Goal: Task Accomplishment & Management: Use online tool/utility

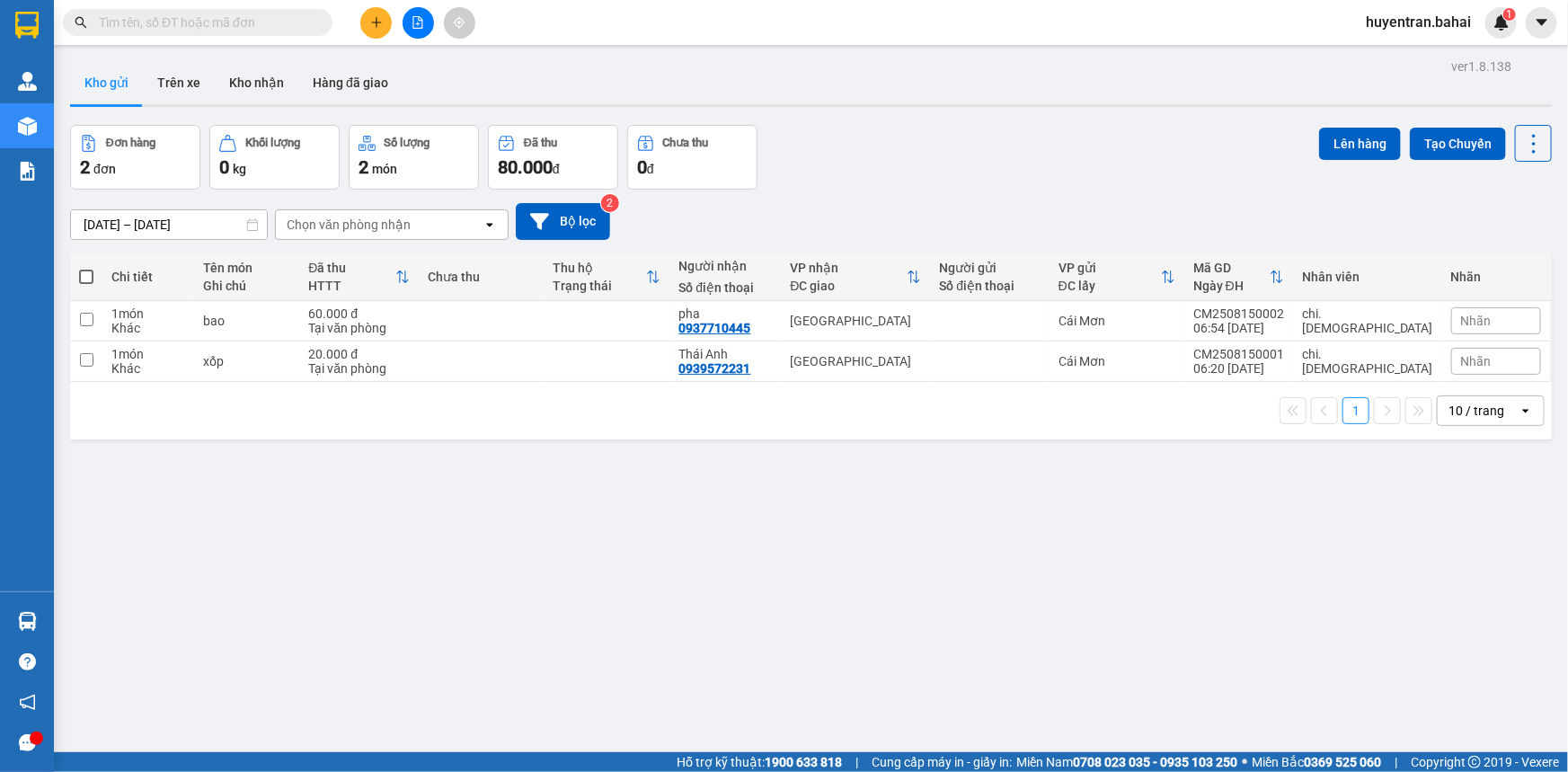
click at [79, 270] on span at bounding box center [86, 276] width 15 height 15
click at [86, 268] on input "checkbox" at bounding box center [86, 268] width 0 height 0
checkbox input "true"
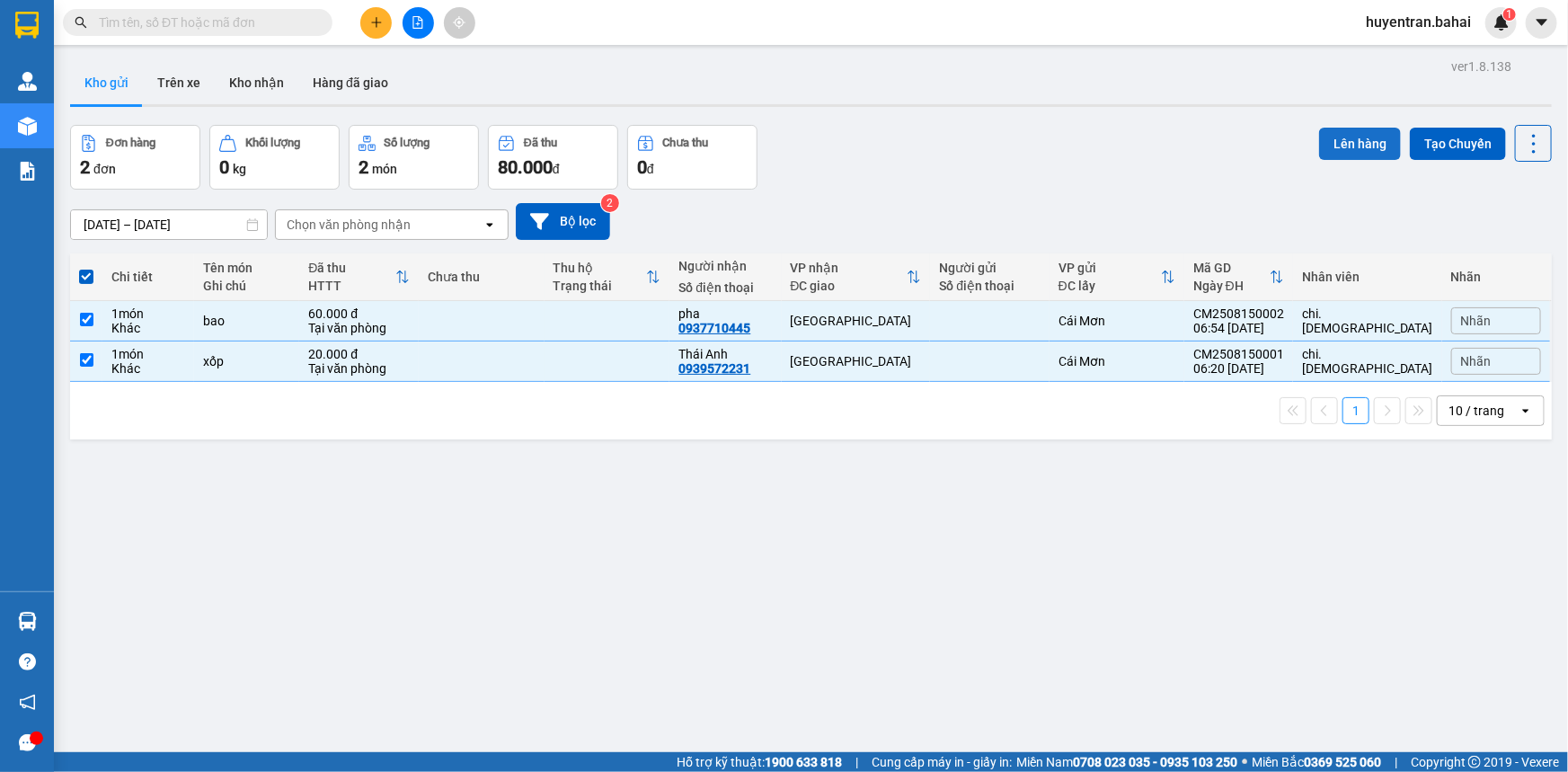
click at [1345, 142] on button "Lên hàng" at bounding box center [1360, 143] width 82 height 33
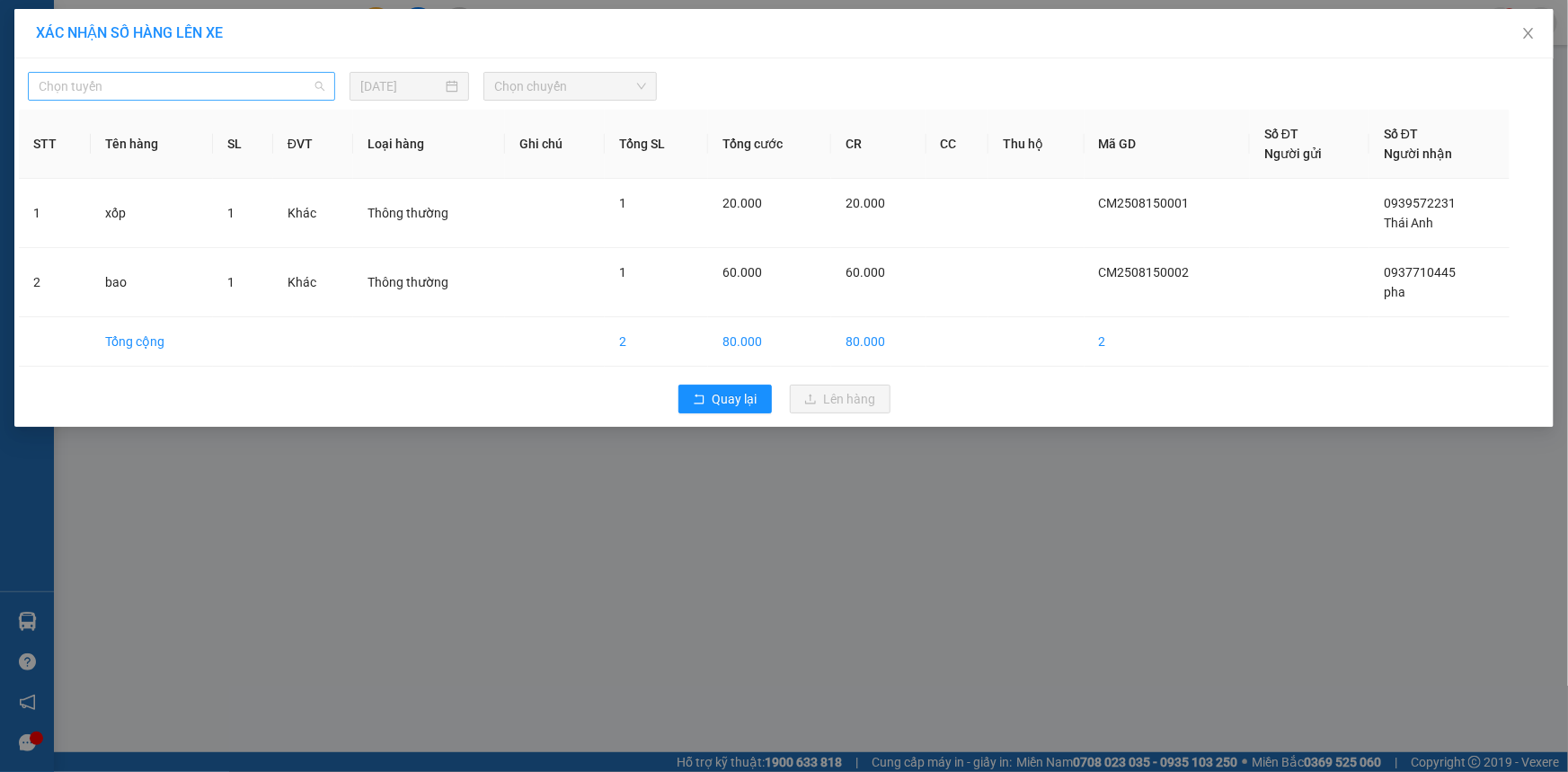
click at [313, 95] on span "Chọn tuyến" at bounding box center [182, 86] width 286 height 27
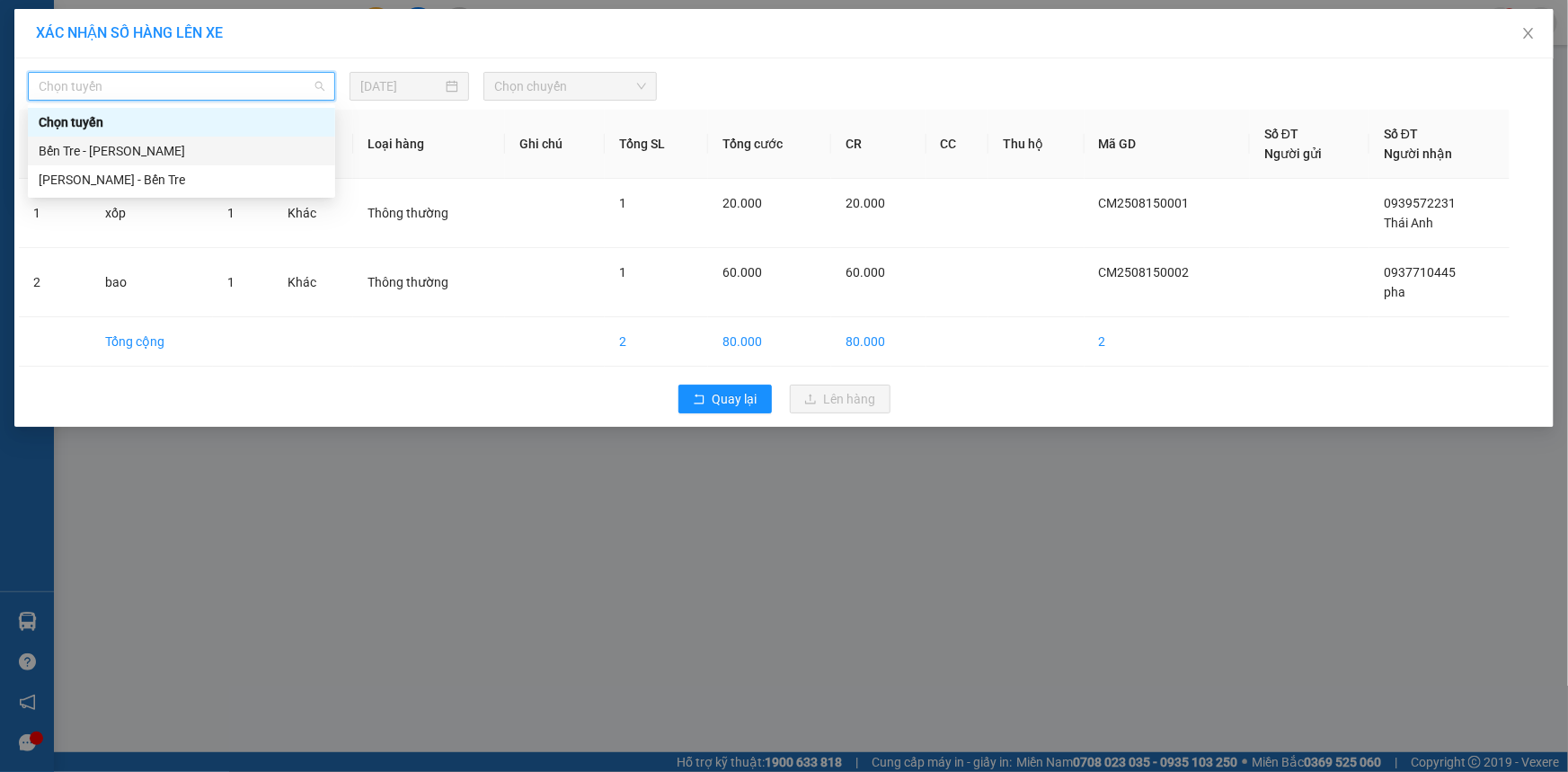
click at [295, 144] on div "Bến Tre - Hồ Chí Minh" at bounding box center [182, 151] width 286 height 20
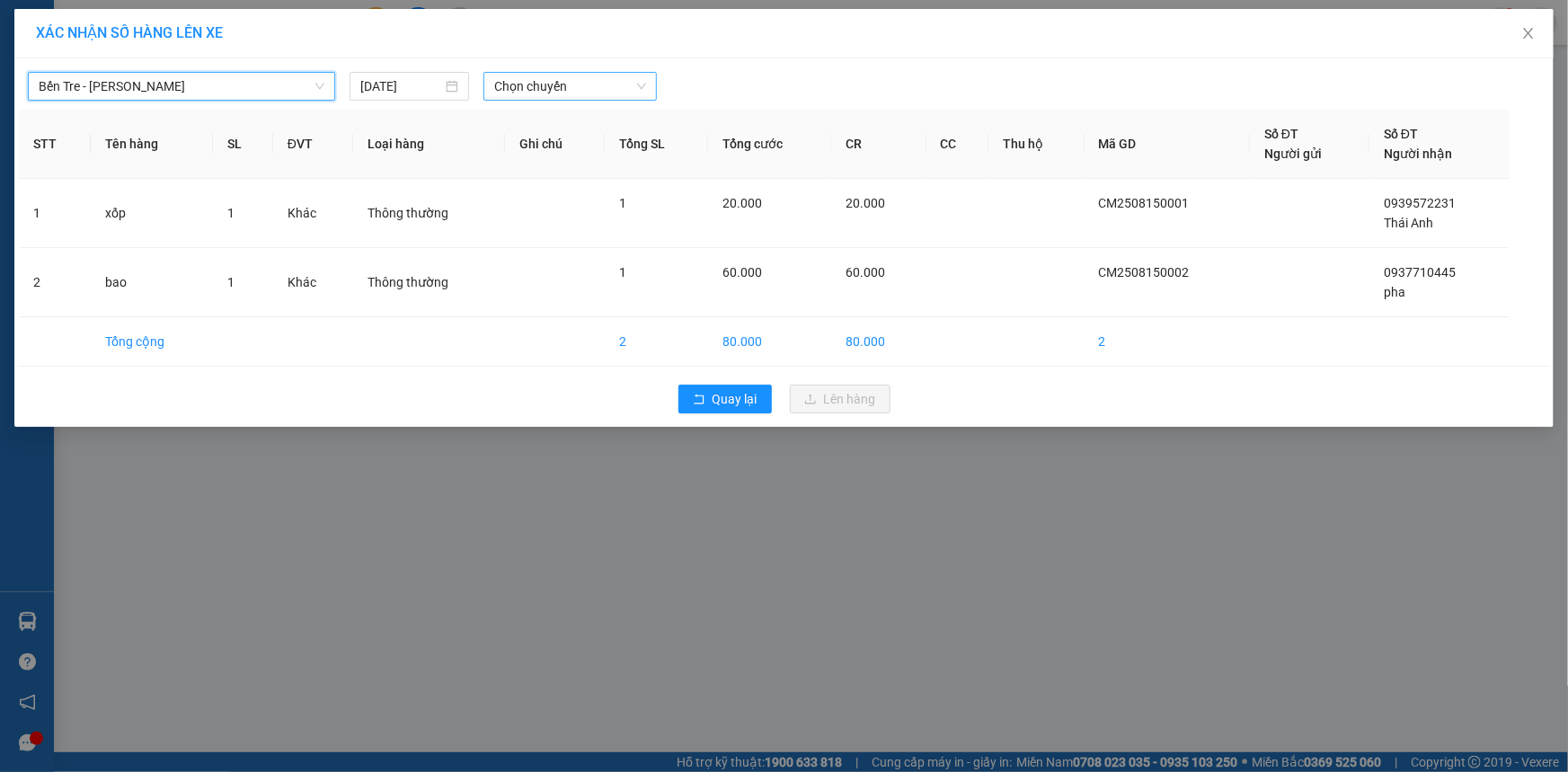
click at [545, 90] on span "Chọn chuyến" at bounding box center [570, 86] width 152 height 27
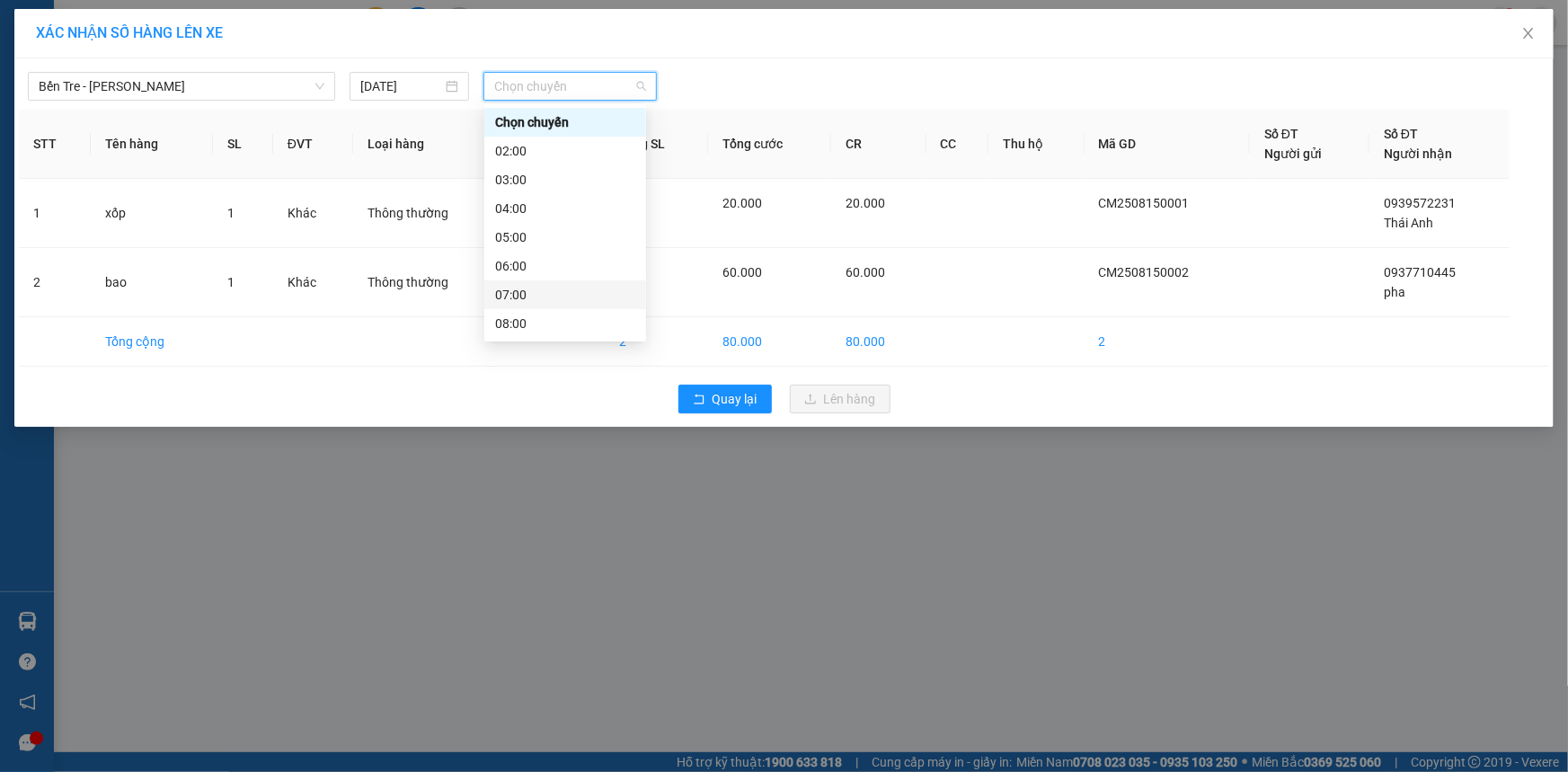
click at [555, 297] on div "07:00" at bounding box center [565, 295] width 140 height 20
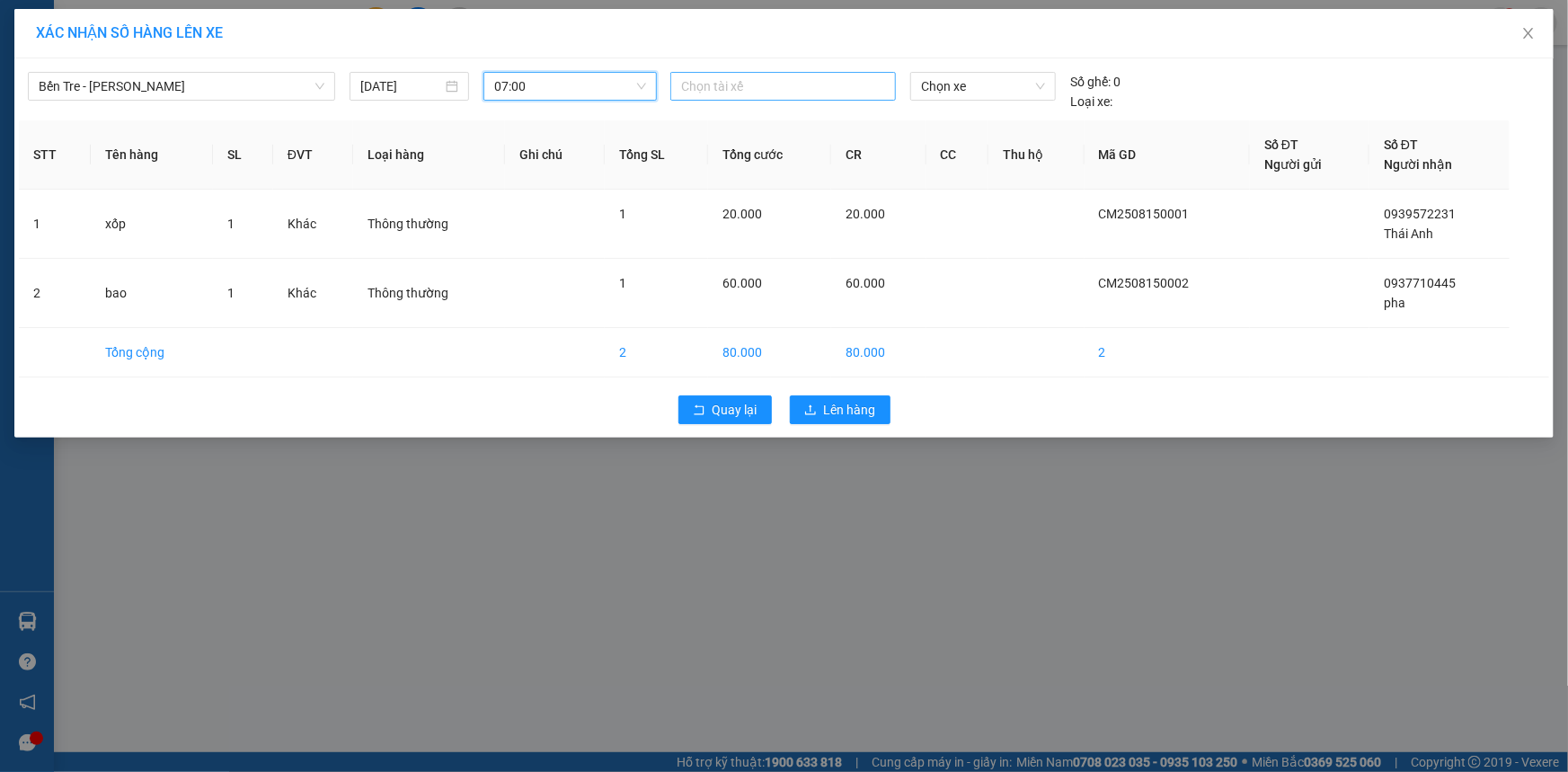
click at [747, 86] on div at bounding box center [783, 86] width 216 height 22
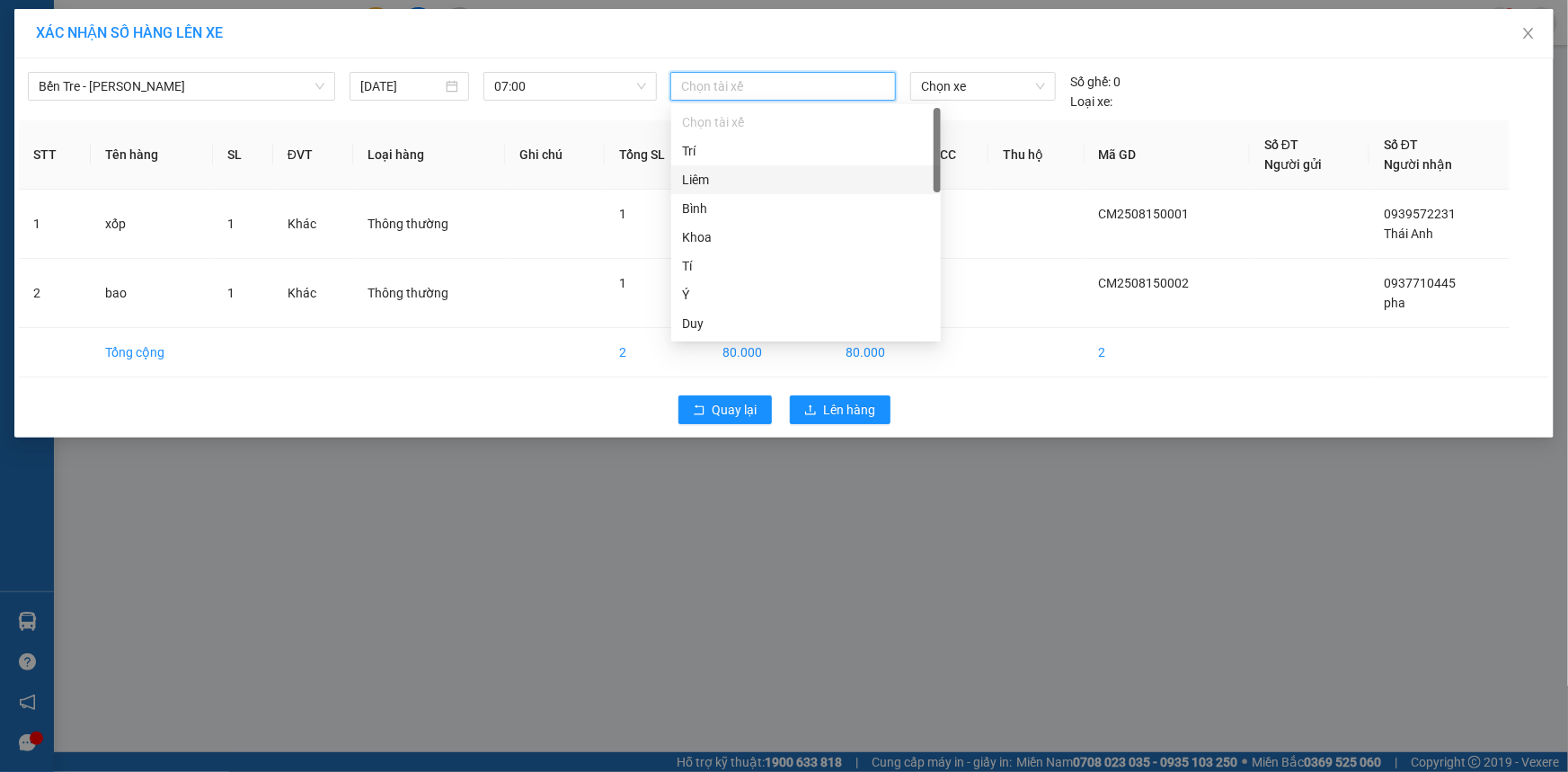
click at [797, 179] on div "Liêm" at bounding box center [805, 180] width 248 height 20
click at [976, 91] on span "Chọn xe" at bounding box center [983, 86] width 124 height 27
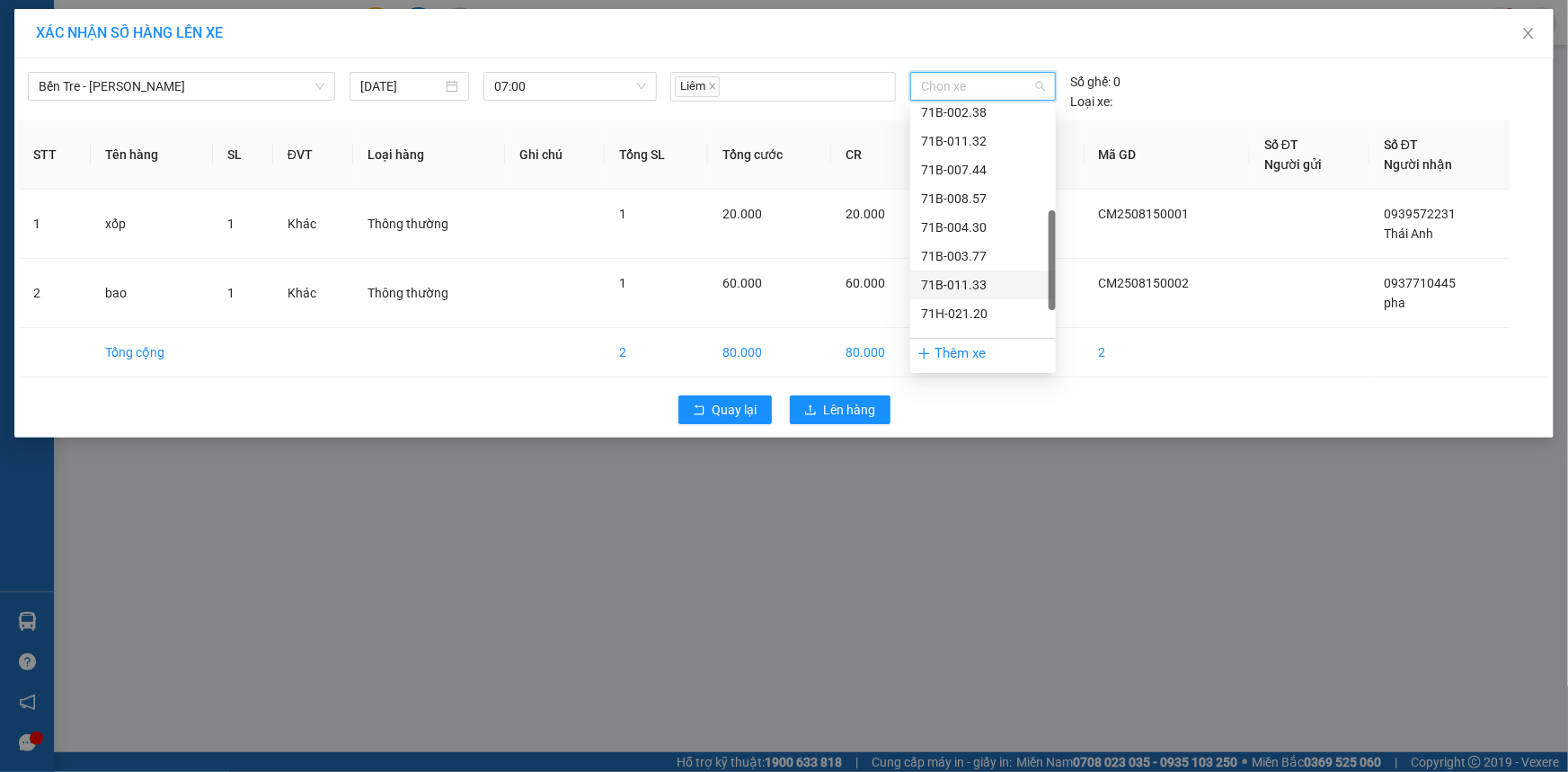
scroll to position [431, 0]
click at [972, 290] on div "71H-051.13" at bounding box center [983, 295] width 124 height 20
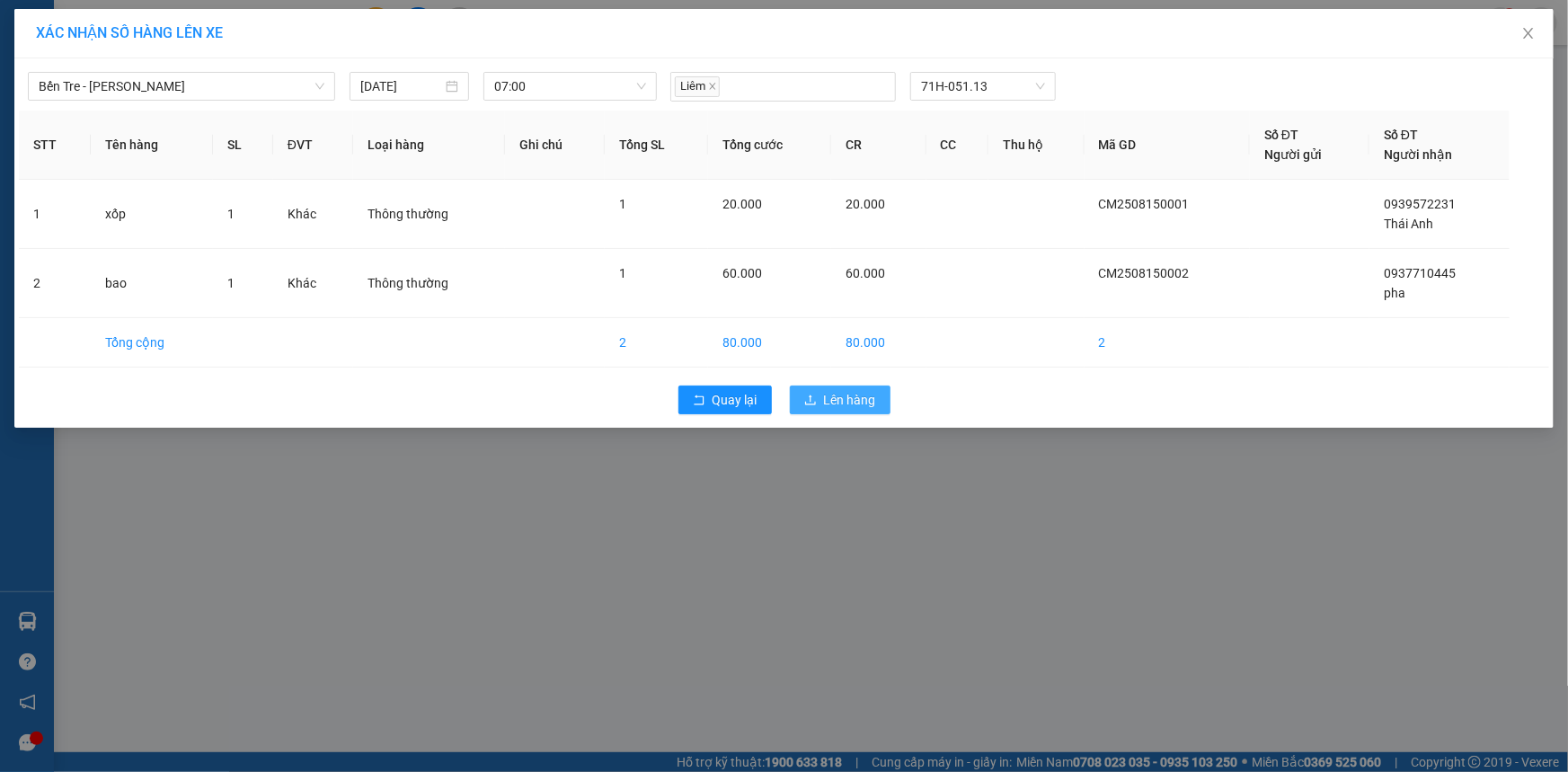
click at [865, 394] on span "Lên hàng" at bounding box center [850, 400] width 52 height 20
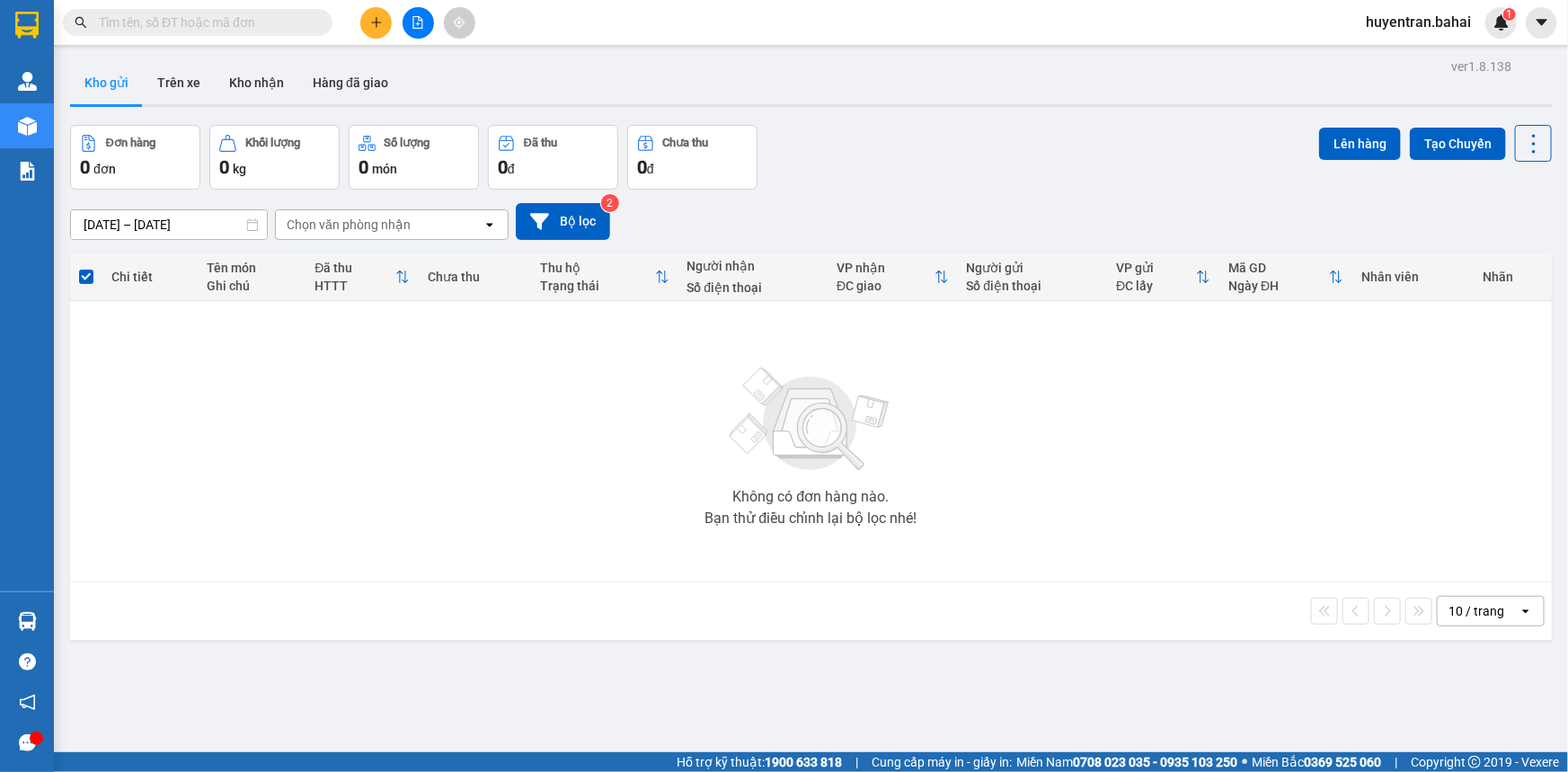
click at [167, 13] on input "text" at bounding box center [204, 23] width 212 height 20
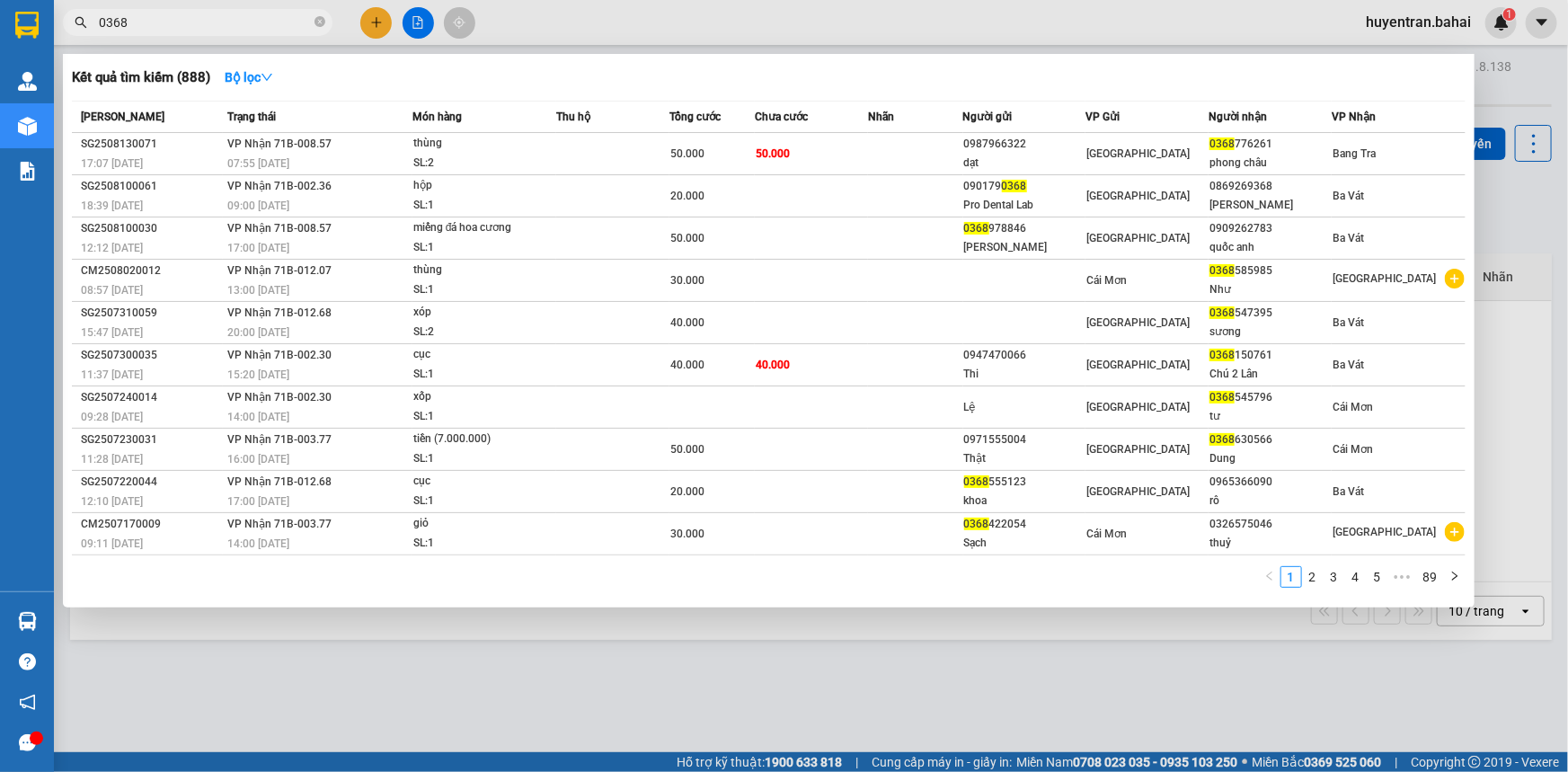
type input "0368"
drag, startPoint x: 1179, startPoint y: 700, endPoint x: 1194, endPoint y: 698, distance: 15.1
click at [1185, 496] on div at bounding box center [784, 386] width 1568 height 772
